Goal: Task Accomplishment & Management: Manage account settings

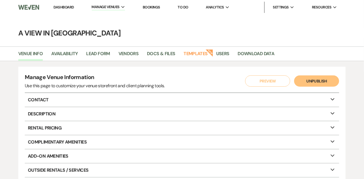
click at [69, 8] on link "Dashboard" at bounding box center [63, 7] width 20 height 5
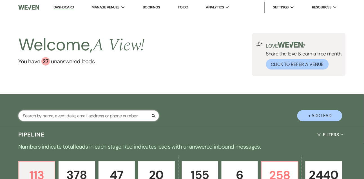
click at [65, 114] on input "text" at bounding box center [88, 115] width 141 height 11
type input "chloe gill"
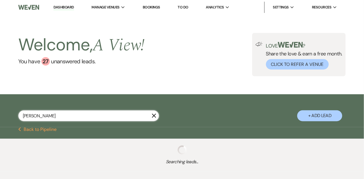
select select "8"
select select "10"
select select "4"
select select "9"
select select "8"
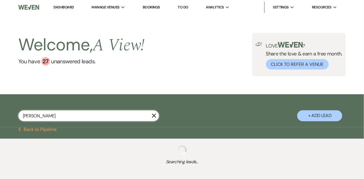
select select "4"
select select "9"
select select "8"
select select "5"
select select "8"
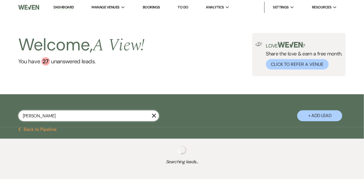
select select "6"
select select "8"
select select "6"
select select "8"
select select "5"
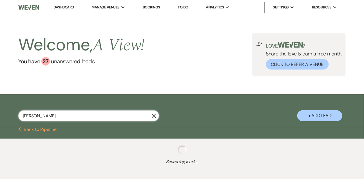
select select "8"
select select "6"
select select "8"
select select "4"
select select "8"
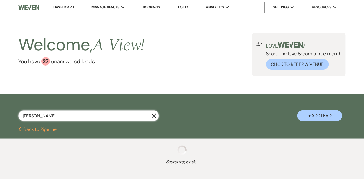
select select "8"
select select "4"
select select "8"
select select "4"
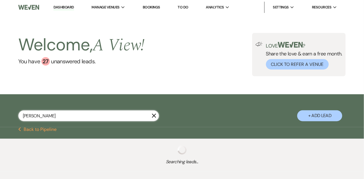
select select "8"
select select "5"
select select "8"
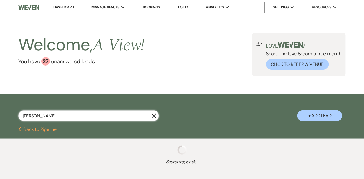
select select "5"
select select "8"
select select "5"
select select "8"
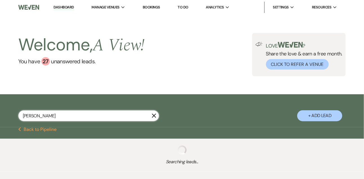
select select "8"
select select "4"
select select "8"
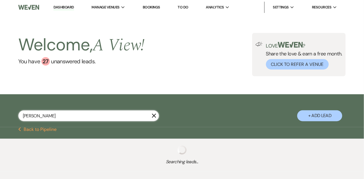
select select "8"
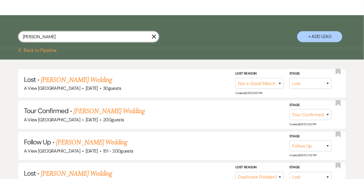
scroll to position [92, 0]
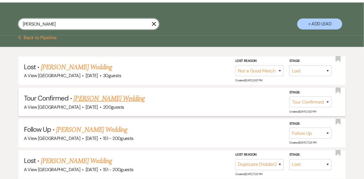
type input "chloe gill"
click at [108, 98] on link "Chloe Gillespie's Wedding" at bounding box center [109, 98] width 71 height 10
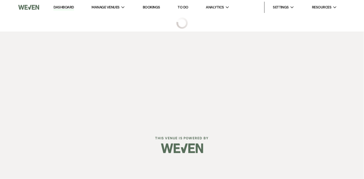
select select "4"
select select "5"
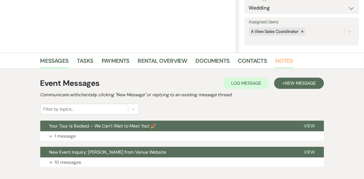
click at [279, 63] on link "Notes" at bounding box center [284, 62] width 18 height 12
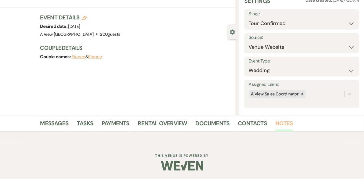
scroll to position [80, 0]
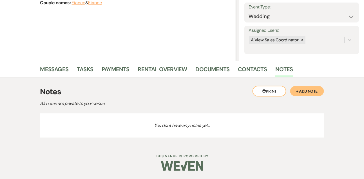
click at [307, 92] on button "+ Add Note" at bounding box center [307, 91] width 34 height 10
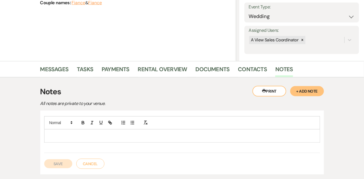
click at [144, 135] on p at bounding box center [182, 136] width 267 height 6
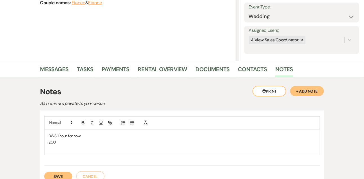
click at [100, 141] on p "200" at bounding box center [182, 142] width 267 height 6
click at [105, 134] on p "BWS 1 hour for now" at bounding box center [182, 136] width 267 height 6
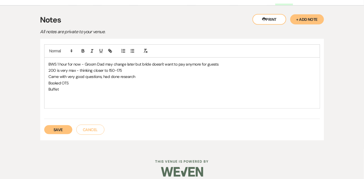
scroll to position [157, 0]
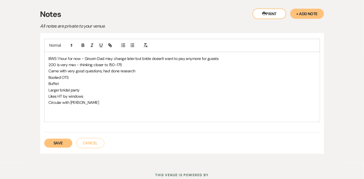
click at [91, 96] on p "Likes HT by windows" at bounding box center [182, 96] width 267 height 6
click at [51, 141] on button "Save" at bounding box center [58, 143] width 28 height 9
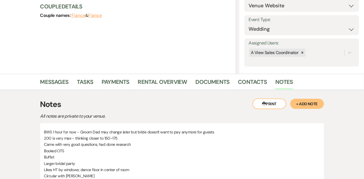
scroll to position [0, 0]
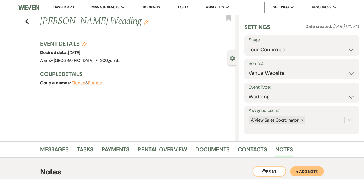
click at [144, 22] on use "button" at bounding box center [146, 22] width 4 height 4
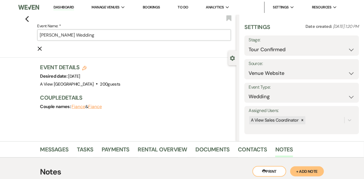
click at [70, 33] on input "Chloe Gillespie's Wedding" at bounding box center [133, 35] width 193 height 11
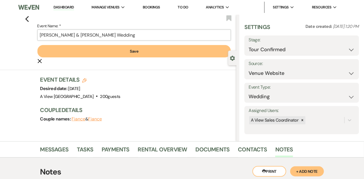
type input "Chloe Gillespie & Ross Kirby's Wedding"
click at [66, 54] on button "Save" at bounding box center [133, 51] width 193 height 12
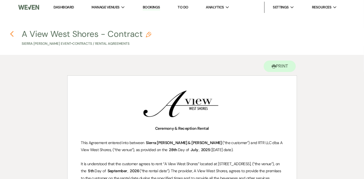
click at [10, 33] on icon "Previous" at bounding box center [12, 34] width 4 height 7
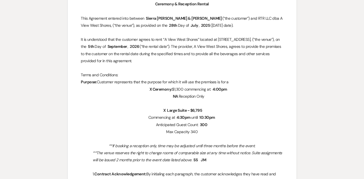
select select "6"
select select "5"
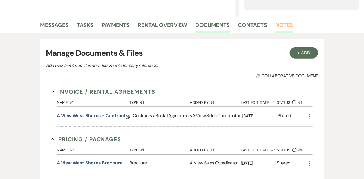
click at [285, 21] on link "Notes" at bounding box center [284, 27] width 18 height 12
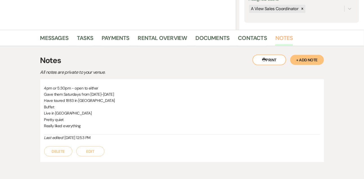
scroll to position [124, 0]
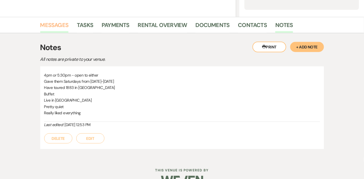
click at [54, 25] on link "Messages" at bounding box center [54, 27] width 28 height 12
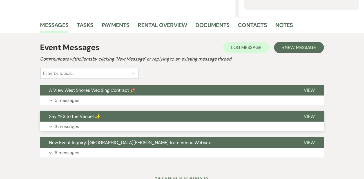
click at [78, 125] on p "3 messages" at bounding box center [67, 126] width 24 height 7
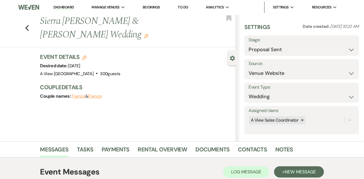
click at [291, 148] on li "Notes" at bounding box center [288, 150] width 26 height 13
click at [280, 147] on link "Notes" at bounding box center [284, 151] width 18 height 12
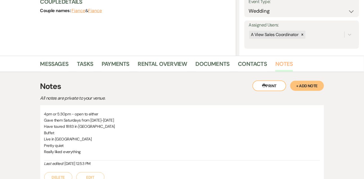
scroll to position [87, 0]
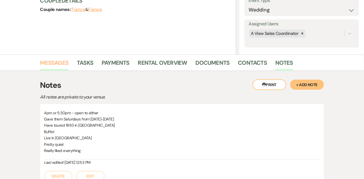
click at [62, 62] on link "Messages" at bounding box center [54, 64] width 28 height 12
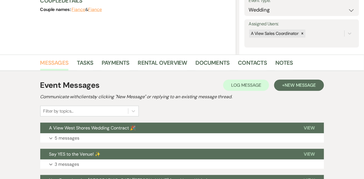
scroll to position [147, 0]
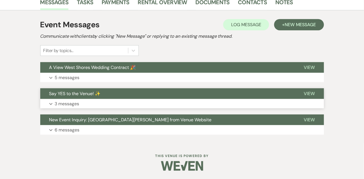
click at [111, 102] on button "Expand 3 messages" at bounding box center [181, 104] width 283 height 10
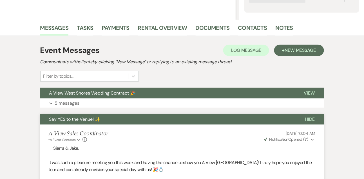
scroll to position [62, 0]
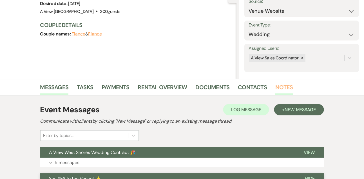
click at [284, 86] on link "Notes" at bounding box center [284, 89] width 18 height 12
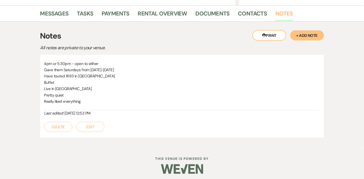
scroll to position [139, 0]
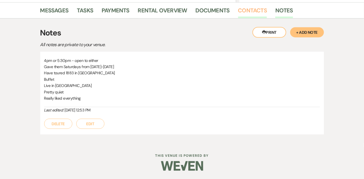
click at [250, 14] on link "Contacts" at bounding box center [252, 12] width 29 height 12
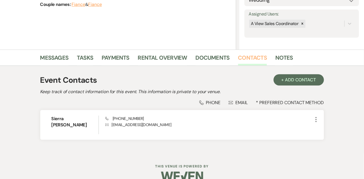
scroll to position [92, 0]
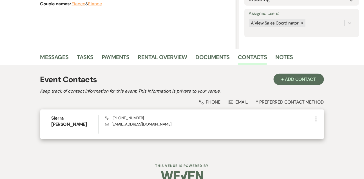
click at [315, 116] on icon "More" at bounding box center [315, 119] width 7 height 7
click at [322, 128] on use "button" at bounding box center [321, 130] width 4 height 4
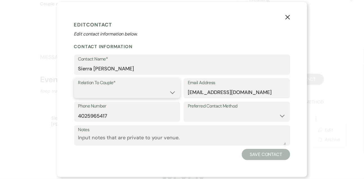
click at [137, 95] on select "Couple Planner Parent of Couple Family Member Friend Other" at bounding box center [127, 92] width 98 height 11
select select "1"
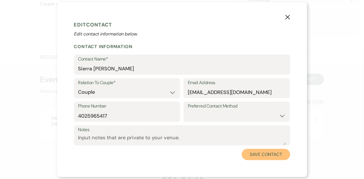
click at [271, 155] on button "Save Contact" at bounding box center [266, 154] width 48 height 11
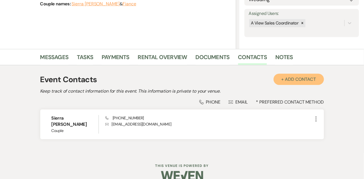
click at [301, 78] on button "+ Add Contact" at bounding box center [298, 79] width 50 height 11
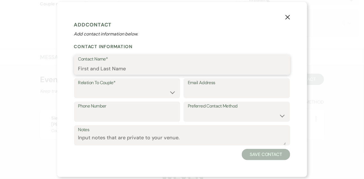
click at [183, 69] on input "Contact Name*" at bounding box center [181, 68] width 207 height 11
type input "[PERSON_NAME]"
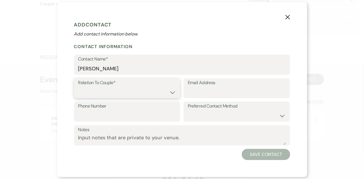
click at [156, 95] on select "Couple Planner Parent of Couple Family Member Friend Other" at bounding box center [127, 92] width 98 height 11
select select "1"
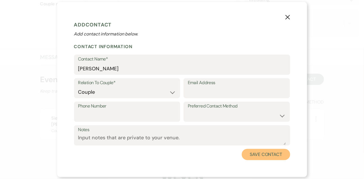
click at [267, 150] on button "Save Contact" at bounding box center [266, 154] width 48 height 11
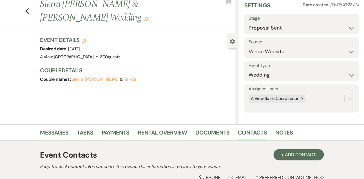
scroll to position [0, 0]
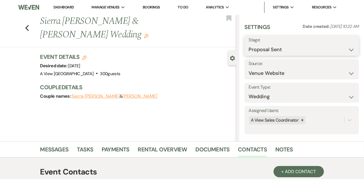
click at [268, 48] on select "Inquiry Follow Up Tour Requested Tour Confirmed Toured Proposal Sent Booked Lost" at bounding box center [301, 49] width 106 height 11
select select "7"
click at [356, 46] on button "Save" at bounding box center [347, 45] width 24 height 11
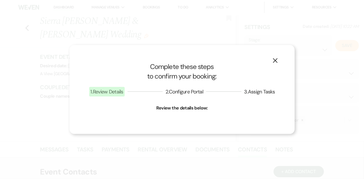
select select "1"
select select "752"
select select "false"
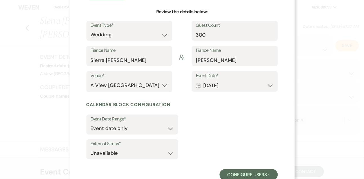
scroll to position [69, 0]
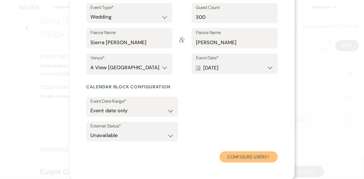
click at [238, 160] on button "Configure users Next" at bounding box center [248, 156] width 58 height 11
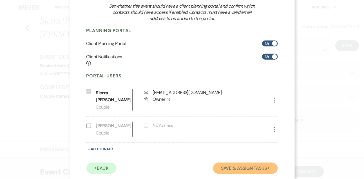
click at [238, 162] on button "Save & Assign Tasks Next" at bounding box center [245, 167] width 64 height 11
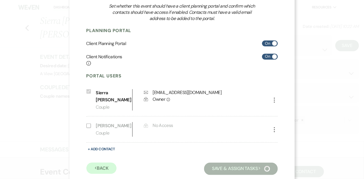
scroll to position [42, 0]
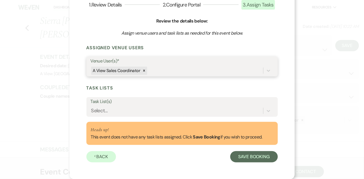
click at [180, 73] on div "A View Sales Coordinator" at bounding box center [177, 71] width 172 height 10
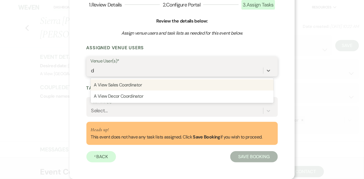
type input "de"
click at [164, 85] on div "A View Decor Coordinator" at bounding box center [182, 84] width 183 height 11
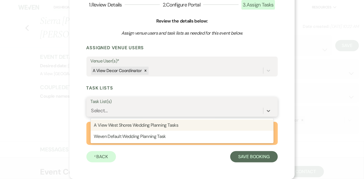
click at [145, 110] on div "Select..." at bounding box center [177, 111] width 172 height 10
click at [140, 125] on div "A View West Shores Wedding Planning Tasks" at bounding box center [182, 124] width 183 height 11
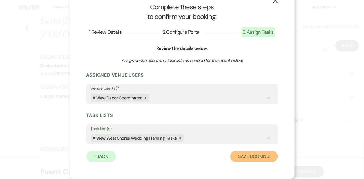
click at [245, 152] on button "Save Booking" at bounding box center [253, 156] width 47 height 11
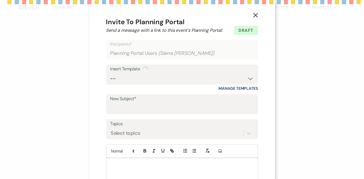
type input "Welcome to A View! 🥳"
select select "3307"
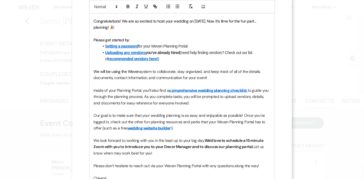
scroll to position [143, 0]
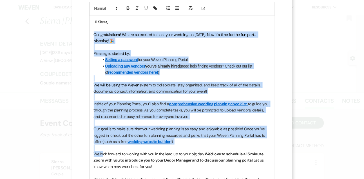
drag, startPoint x: 92, startPoint y: 35, endPoint x: 103, endPoint y: 151, distance: 115.8
click at [103, 151] on div "Hi Sierra, Congratulations! We are so excited to host your wedding on 09/05/202…" at bounding box center [181, 137] width 185 height 245
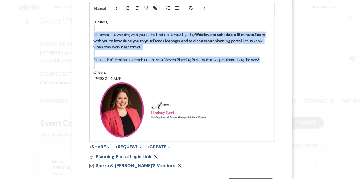
drag, startPoint x: 99, startPoint y: 30, endPoint x: 100, endPoint y: 64, distance: 34.3
click at [100, 64] on div "Hi Sierra, ok forward to working with you in the lead up to your big day. We'd …" at bounding box center [181, 78] width 185 height 126
paste div
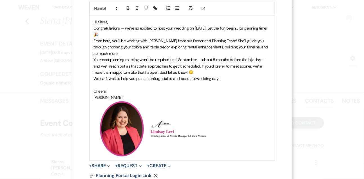
click at [117, 21] on p "Hi Sierra," at bounding box center [182, 22] width 177 height 6
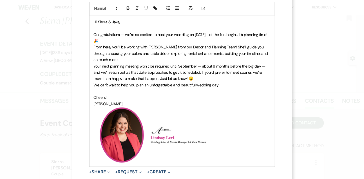
click at [205, 33] on span "Congratulations — we’re so excited to host your wedding on May 16, 2026! Let th…" at bounding box center [181, 37] width 175 height 11
click at [200, 39] on p "Congratulations — we’re so excited to host your wedding on September 5th, 2026!…" at bounding box center [182, 37] width 177 height 13
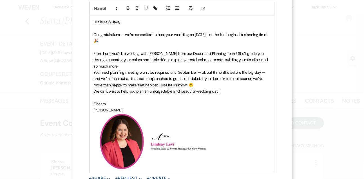
click at [183, 63] on p "From here, you’ll be working with Delaney from our Decor and Planning Team! She…" at bounding box center [182, 59] width 177 height 19
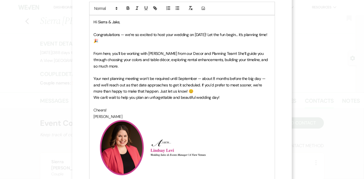
click at [188, 91] on p "Your next planning meeting won’t be required until September — about 8 months b…" at bounding box center [182, 84] width 177 height 19
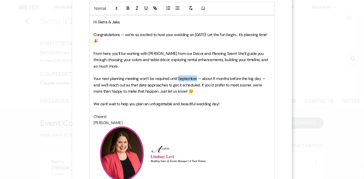
drag, startPoint x: 197, startPoint y: 76, endPoint x: 178, endPoint y: 78, distance: 19.0
click at [178, 78] on span "Your next planning meeting won’t be required until September — about 8 months b…" at bounding box center [180, 85] width 173 height 18
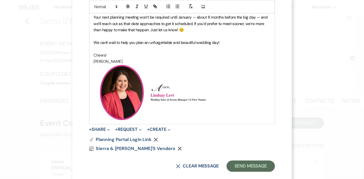
scroll to position [213, 0]
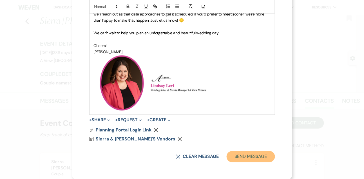
click at [266, 160] on button "Send Message" at bounding box center [250, 156] width 48 height 11
